Goal: Task Accomplishment & Management: Manage account settings

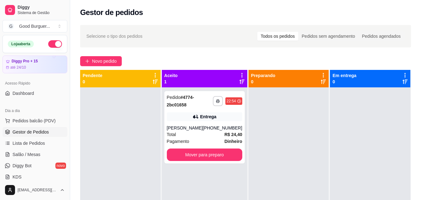
click at [48, 44] on button "button" at bounding box center [55, 44] width 14 height 8
click at [213, 159] on button "Mover para preparo" at bounding box center [204, 155] width 75 height 13
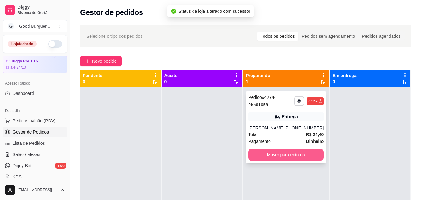
click at [261, 153] on button "Mover para entrega" at bounding box center [285, 155] width 75 height 13
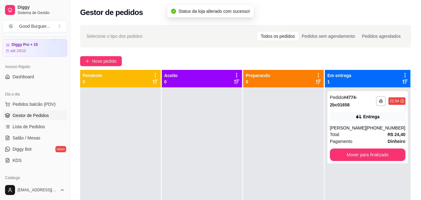
scroll to position [63, 0]
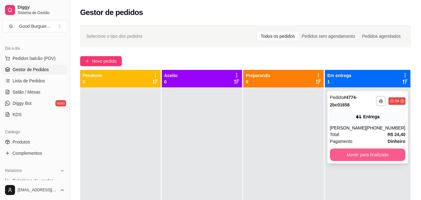
click at [362, 154] on button "Mover para finalizado" at bounding box center [367, 155] width 75 height 13
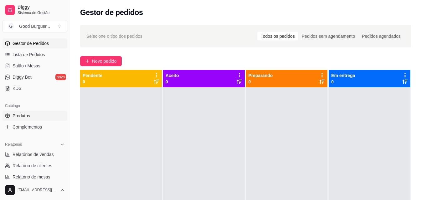
scroll to position [125, 0]
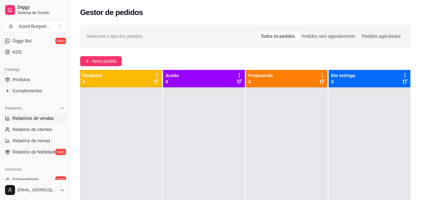
click at [43, 117] on span "Relatórios de vendas" at bounding box center [33, 118] width 41 height 6
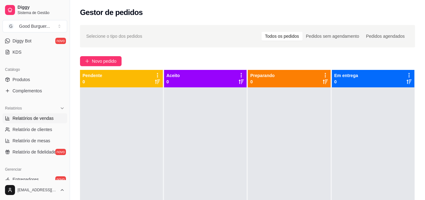
select select "ALL"
select select "0"
